Goal: Transaction & Acquisition: Purchase product/service

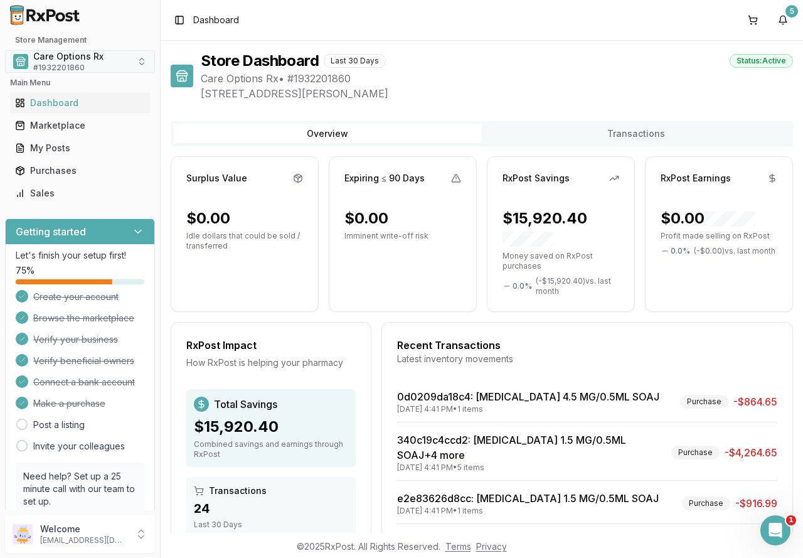
click at [75, 61] on span "Care Options Rx" at bounding box center [68, 56] width 70 height 13
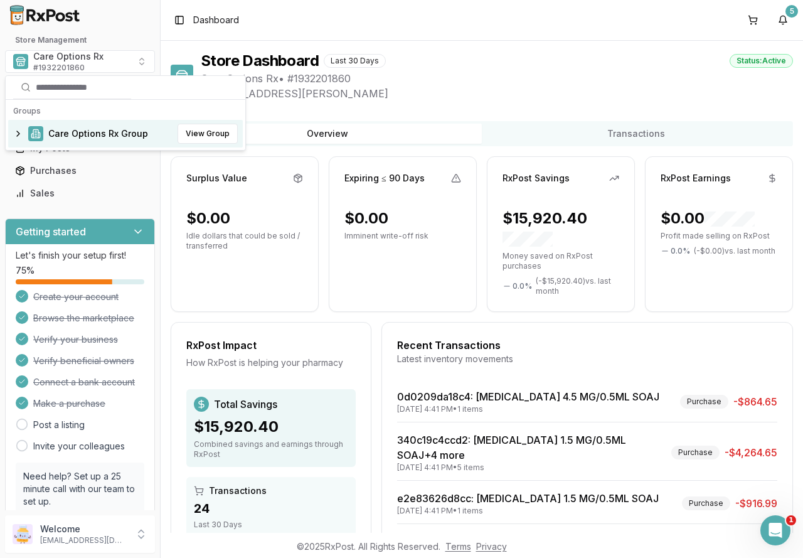
click at [90, 138] on span "Care Options Rx Group" at bounding box center [98, 133] width 100 height 13
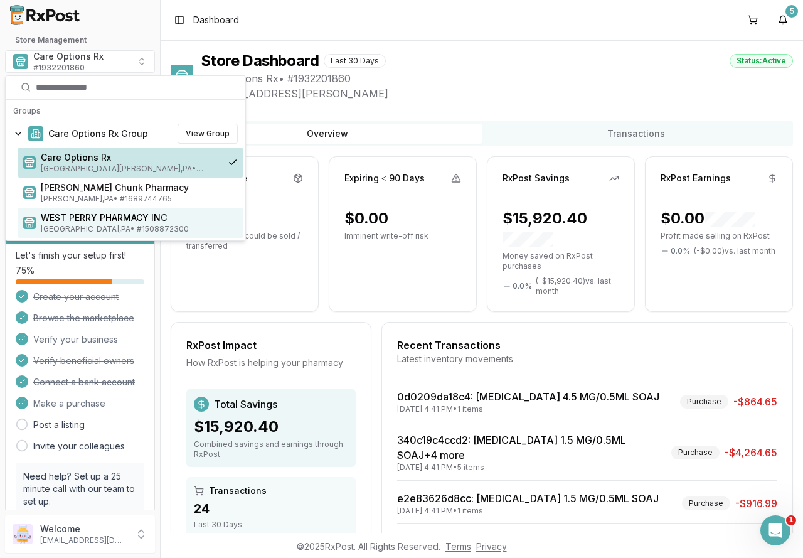
click at [88, 222] on span "WEST PERRY PHARMACY INC" at bounding box center [139, 217] width 197 height 13
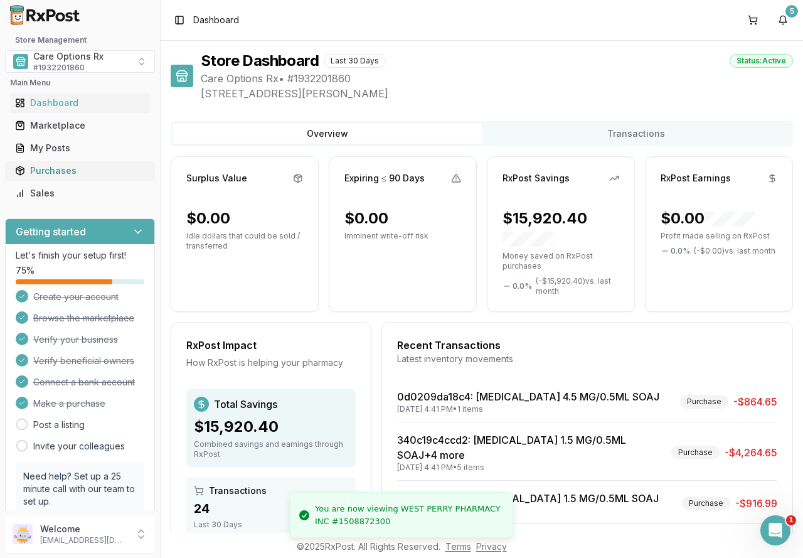
click at [65, 169] on div "Purchases" at bounding box center [80, 170] width 130 height 13
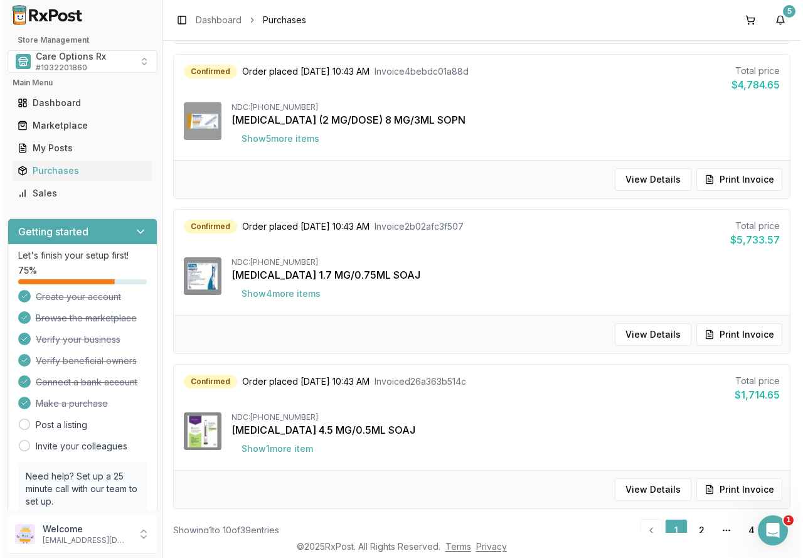
scroll to position [1231, 0]
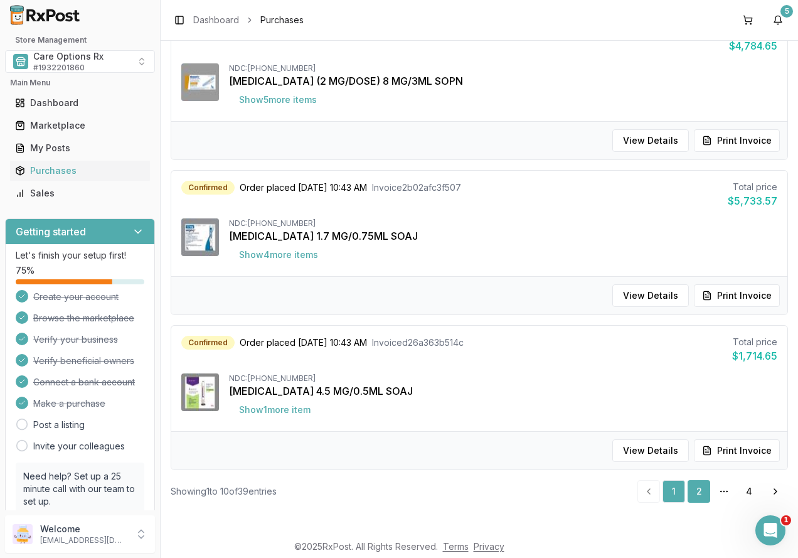
click at [692, 491] on link "2" at bounding box center [698, 491] width 23 height 23
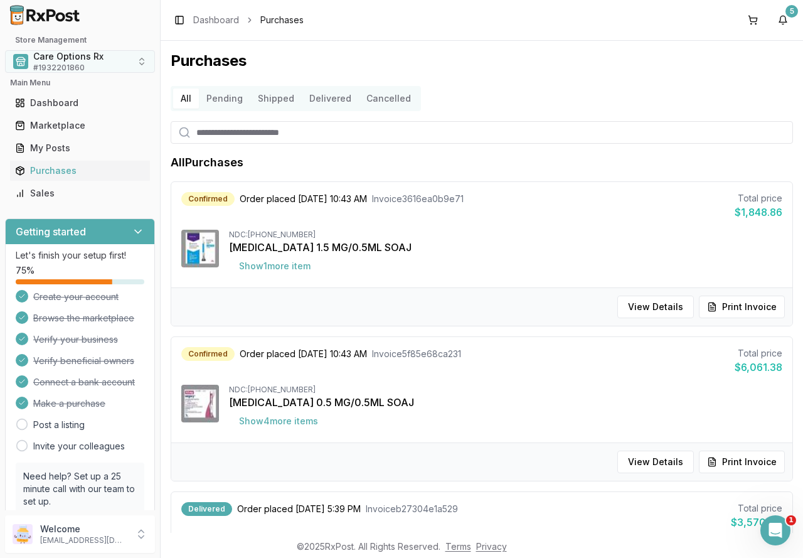
click at [77, 59] on span "Care Options Rx" at bounding box center [68, 56] width 70 height 13
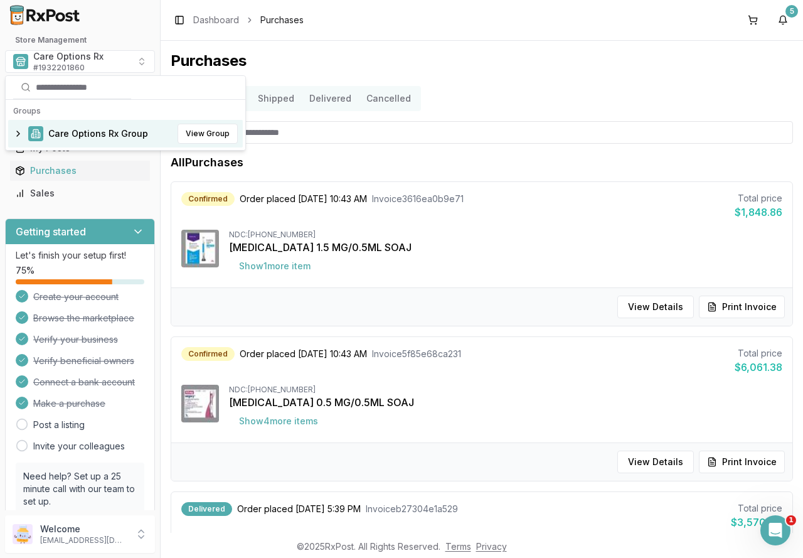
click at [74, 133] on span "Care Options Rx Group" at bounding box center [98, 133] width 100 height 13
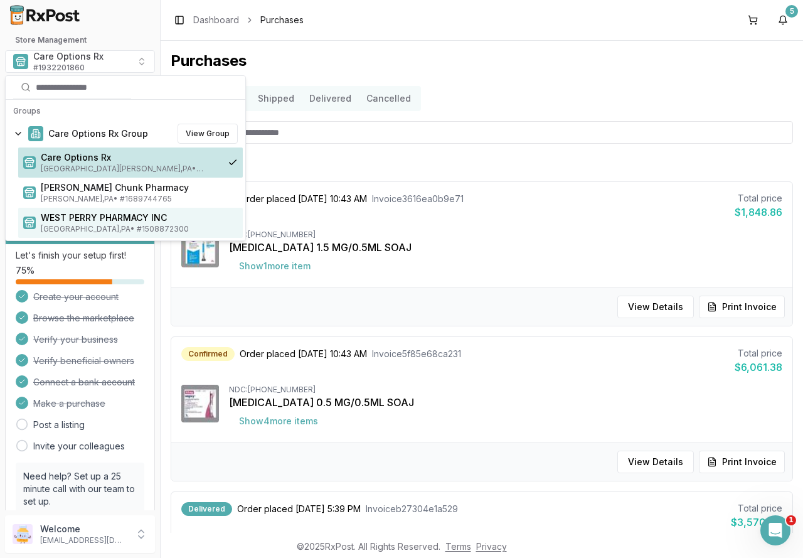
click at [74, 221] on span "WEST PERRY PHARMACY INC" at bounding box center [139, 217] width 197 height 13
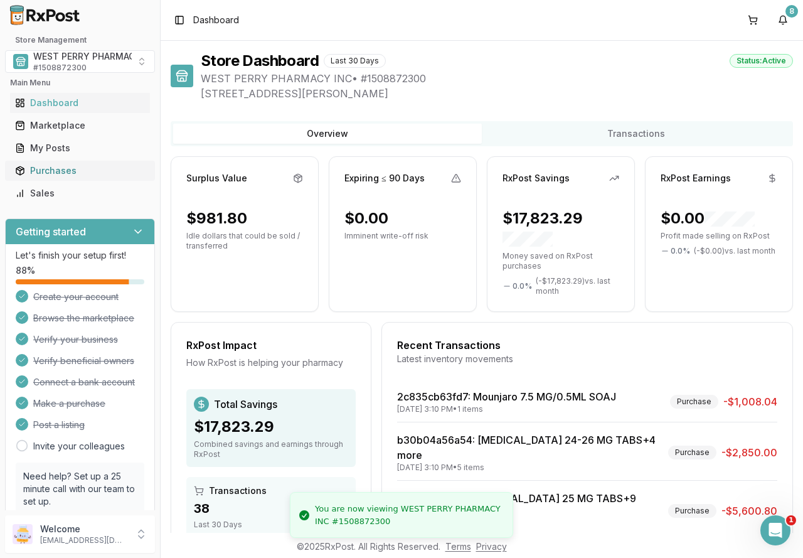
click at [72, 172] on div "Purchases" at bounding box center [80, 170] width 130 height 13
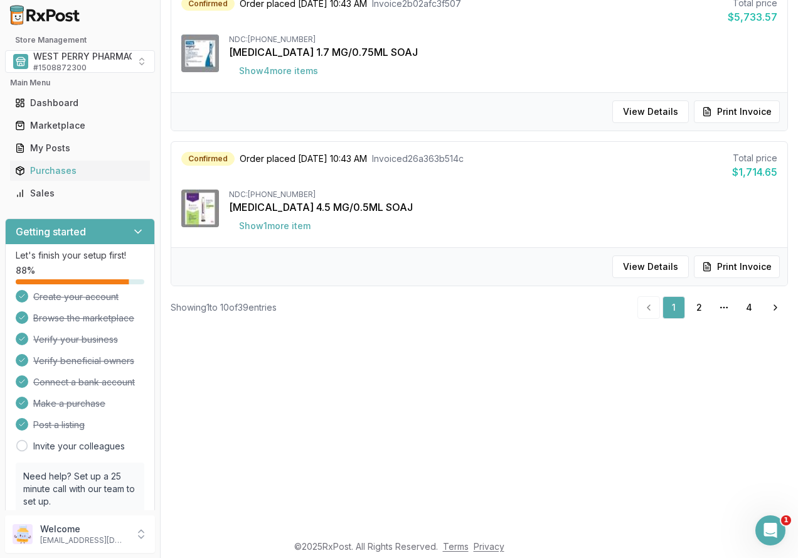
scroll to position [188, 0]
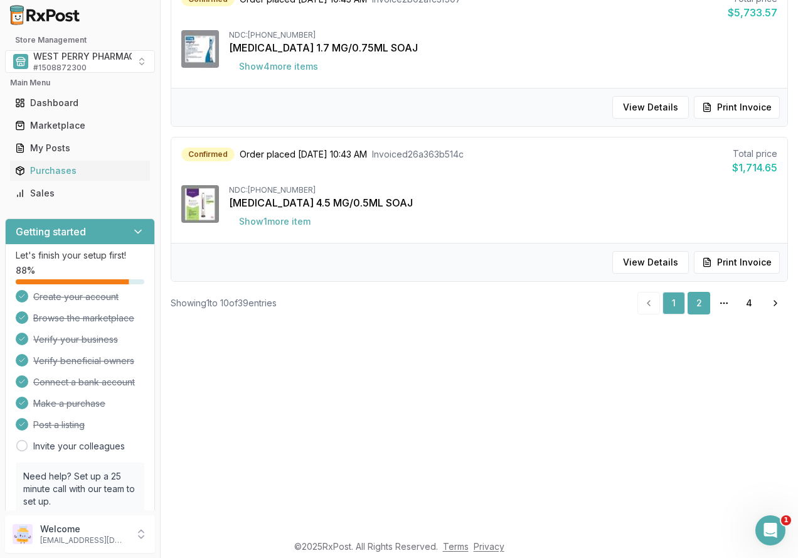
click at [700, 299] on link "2" at bounding box center [698, 303] width 23 height 23
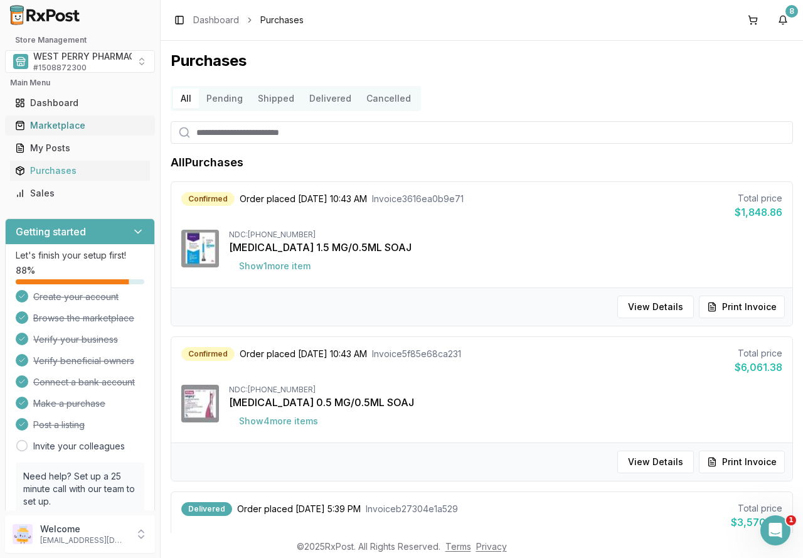
click at [66, 125] on div "Marketplace" at bounding box center [80, 125] width 130 height 13
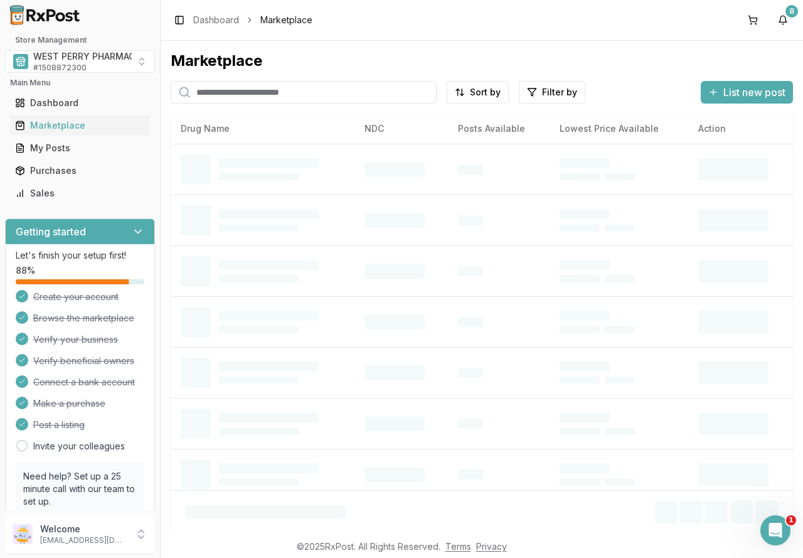
click at [233, 93] on input "search" at bounding box center [304, 92] width 266 height 23
type input "*******"
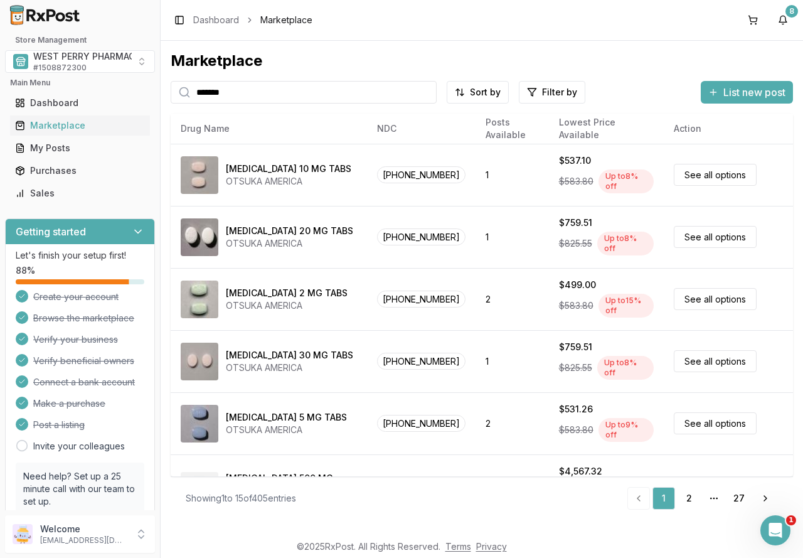
click at [317, 97] on input "*******" at bounding box center [304, 92] width 266 height 23
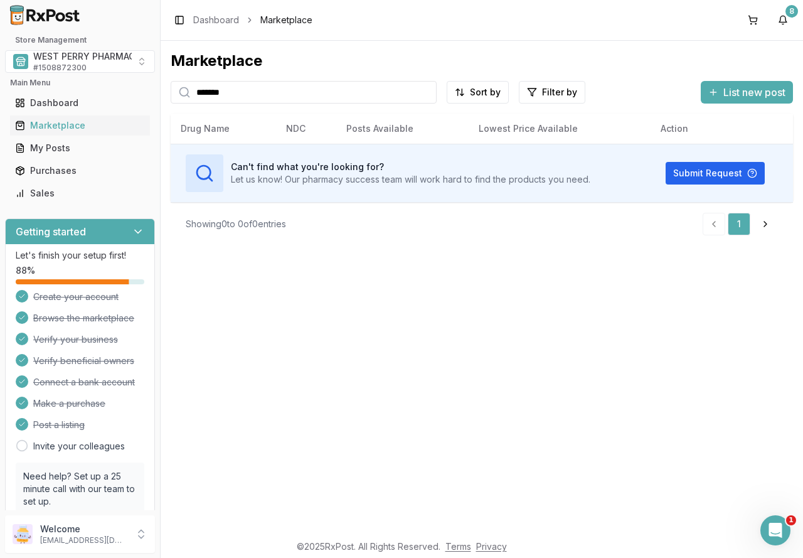
click at [317, 300] on div "Marketplace ******* Sort by Filter by List new post Card Table Can't find what …" at bounding box center [482, 287] width 642 height 492
